Goal: Use online tool/utility: Utilize a website feature to perform a specific function

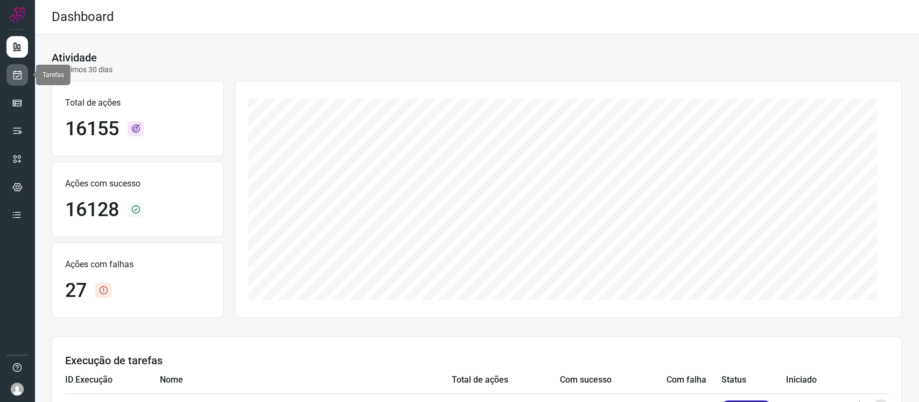
click at [20, 79] on icon at bounding box center [17, 74] width 11 height 11
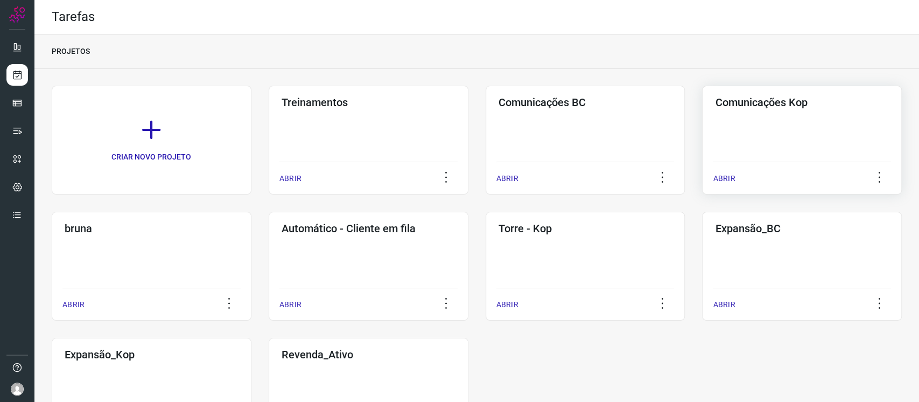
click at [251, 212] on div "Comunicações Kop ABRIR" at bounding box center [152, 266] width 200 height 109
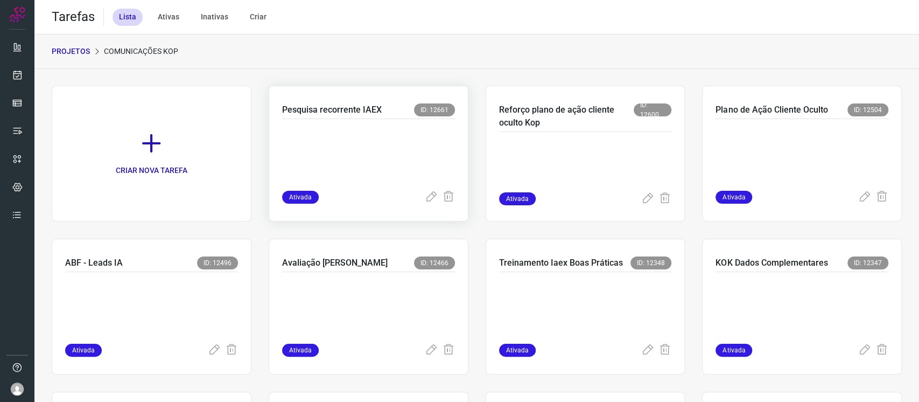
click at [396, 160] on p at bounding box center [363, 152] width 162 height 54
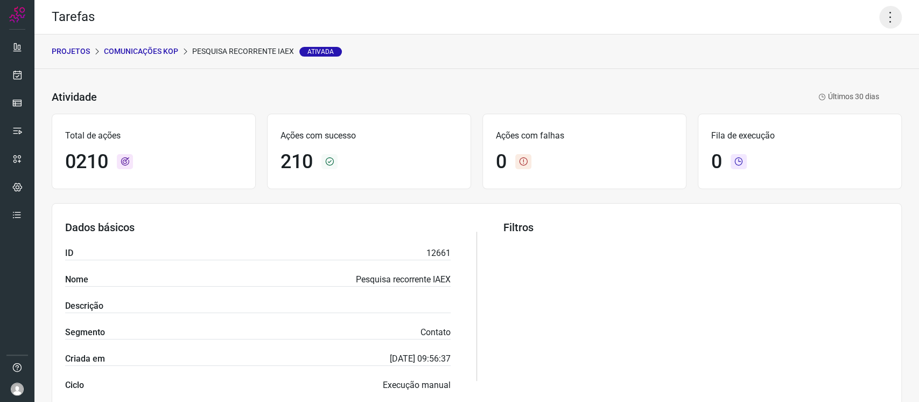
click at [879, 18] on icon at bounding box center [890, 17] width 23 height 23
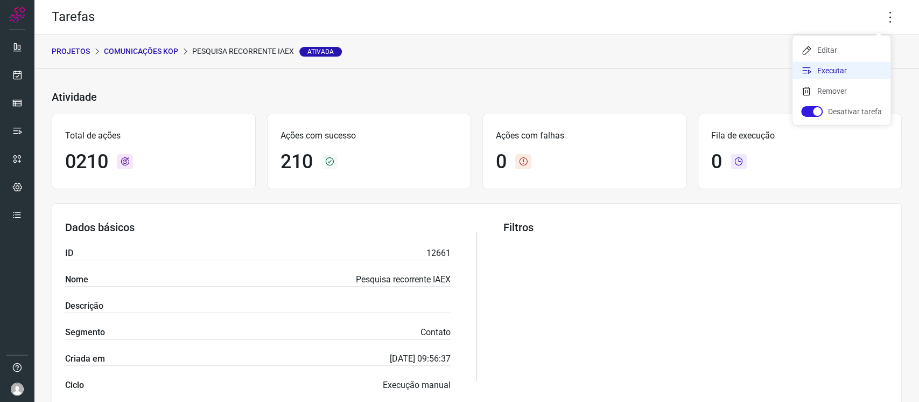
click at [835, 62] on li "Executar" at bounding box center [842, 70] width 98 height 17
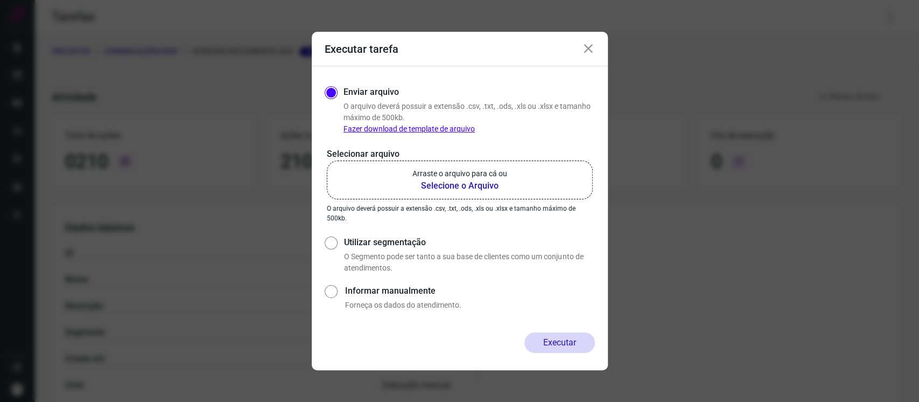
click at [494, 187] on b "Selecione o Arquivo" at bounding box center [459, 185] width 95 height 13
click at [0, 0] on input "Arraste o arquivo para cá ou Selecione o Arquivo" at bounding box center [0, 0] width 0 height 0
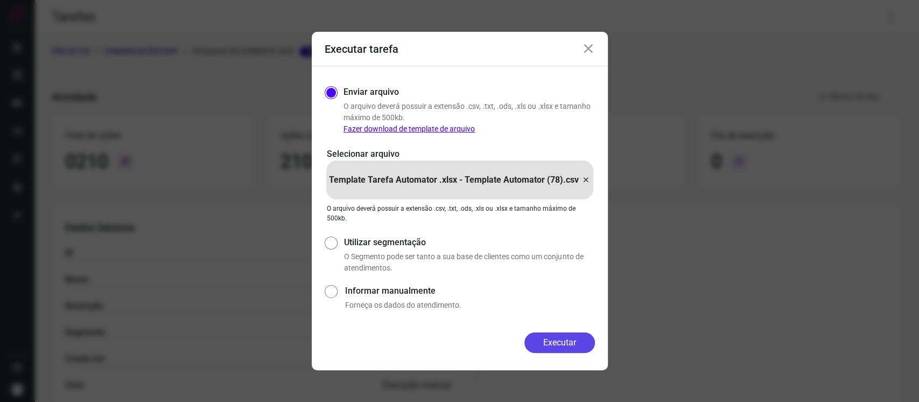
click at [578, 338] on button "Executar" at bounding box center [559, 342] width 71 height 20
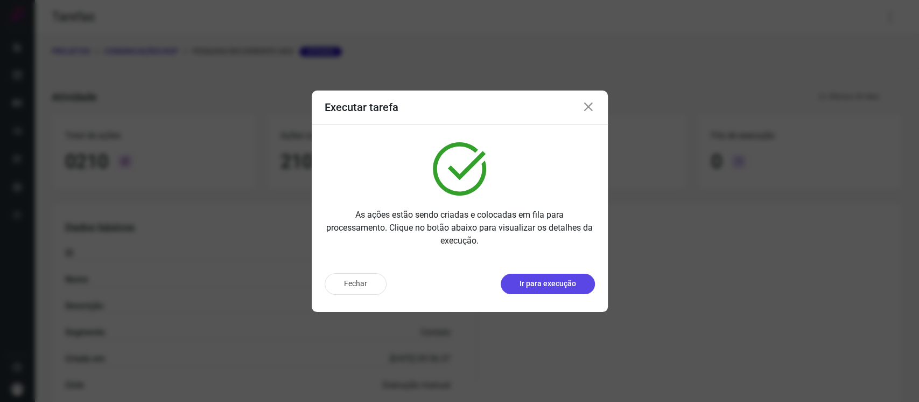
click at [572, 285] on p "Ir para execução" at bounding box center [548, 283] width 57 height 11
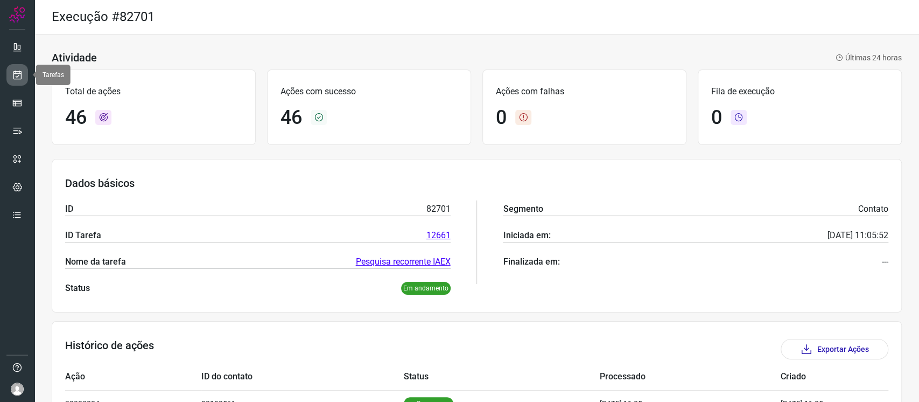
click at [18, 68] on link at bounding box center [17, 75] width 22 height 22
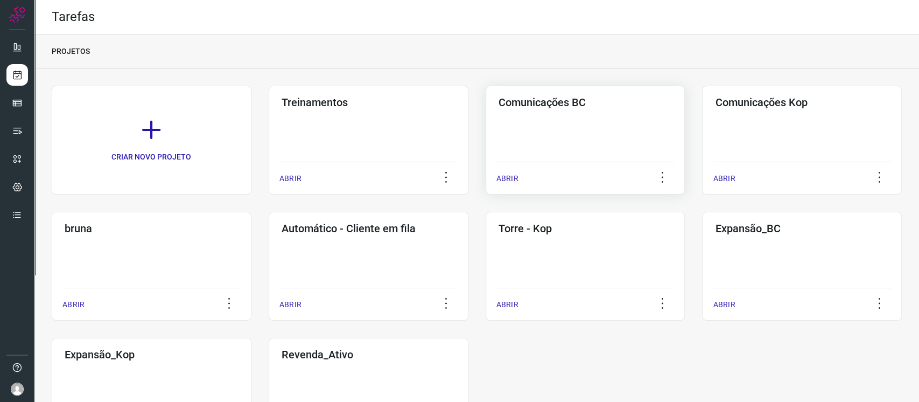
click at [702, 125] on div "Comunicações BC ABRIR" at bounding box center [802, 140] width 200 height 109
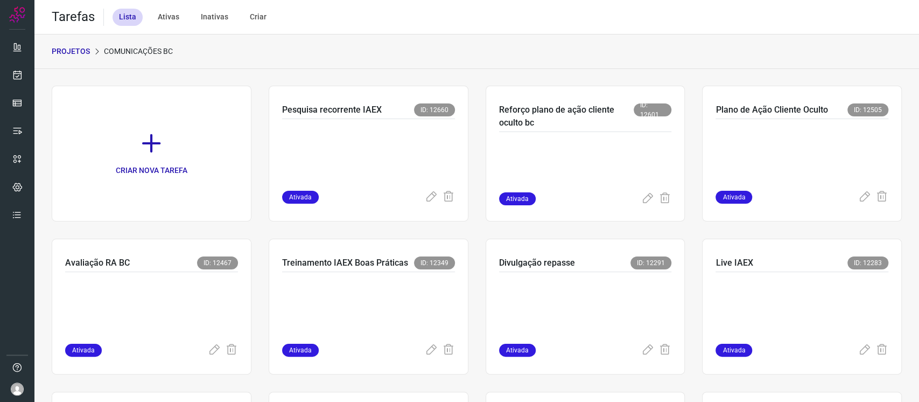
click at [367, 124] on div at bounding box center [368, 155] width 173 height 72
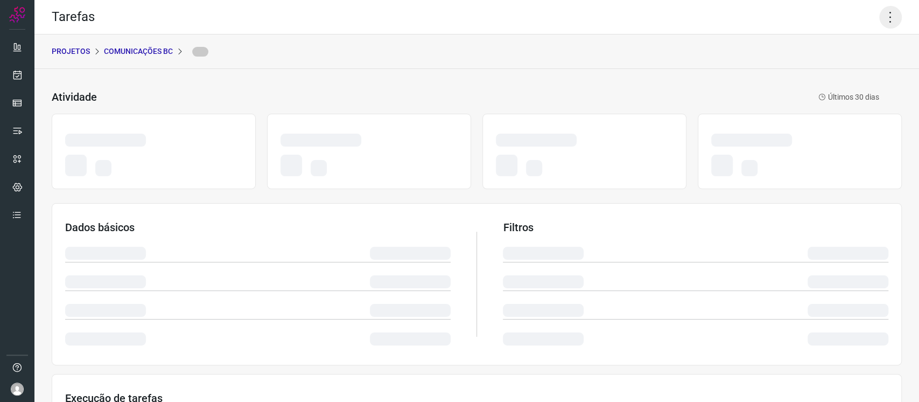
click at [880, 21] on icon at bounding box center [890, 17] width 23 height 23
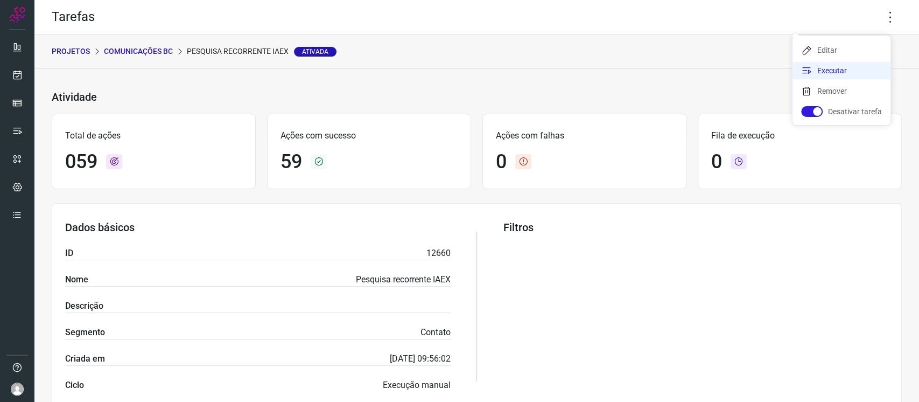
click at [823, 71] on li "Executar" at bounding box center [842, 70] width 98 height 17
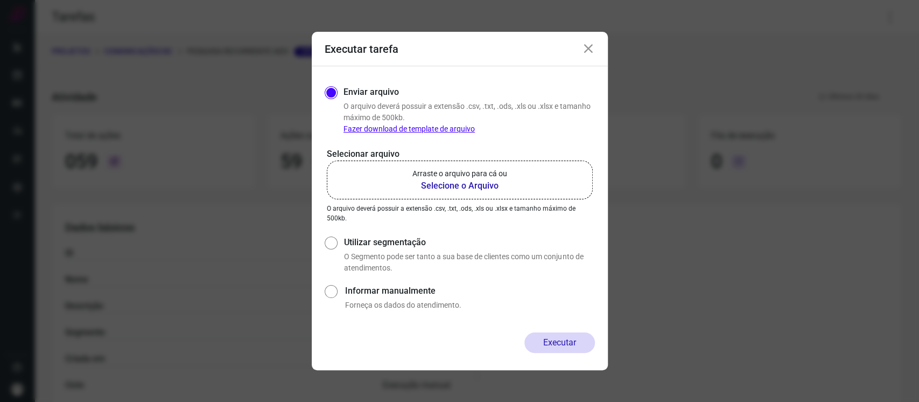
click at [465, 202] on div "Selecionar arquivo Arraste o arquivo para cá ou Selecione o Arquivo Arraste o a…" at bounding box center [460, 185] width 270 height 75
click at [467, 190] on b "Selecione o Arquivo" at bounding box center [459, 185] width 95 height 13
click at [0, 0] on input "Arraste o arquivo para cá ou Selecione o Arquivo" at bounding box center [0, 0] width 0 height 0
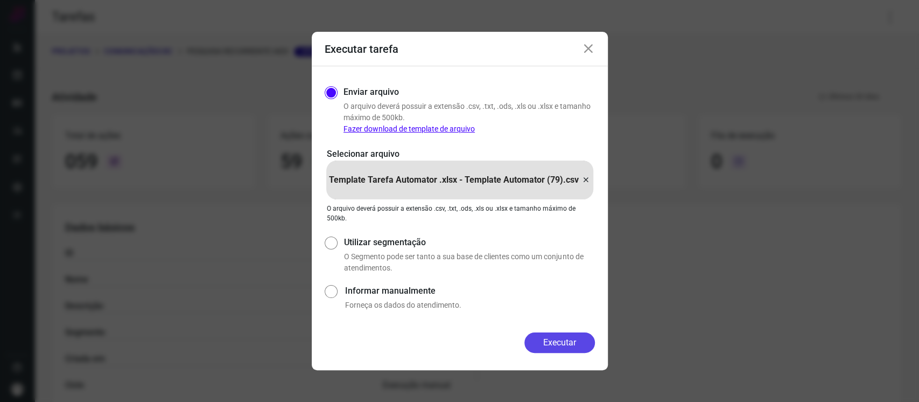
click at [579, 345] on button "Executar" at bounding box center [559, 342] width 71 height 20
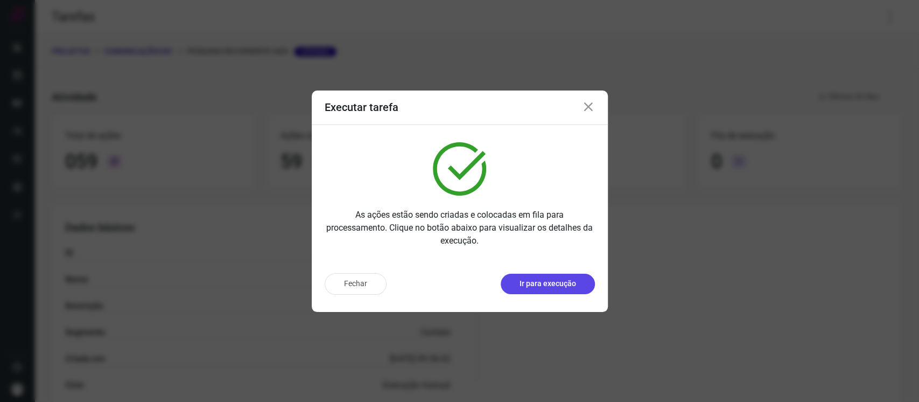
click at [542, 281] on p "Ir para execução" at bounding box center [548, 283] width 57 height 11
